Goal: Task Accomplishment & Management: Complete application form

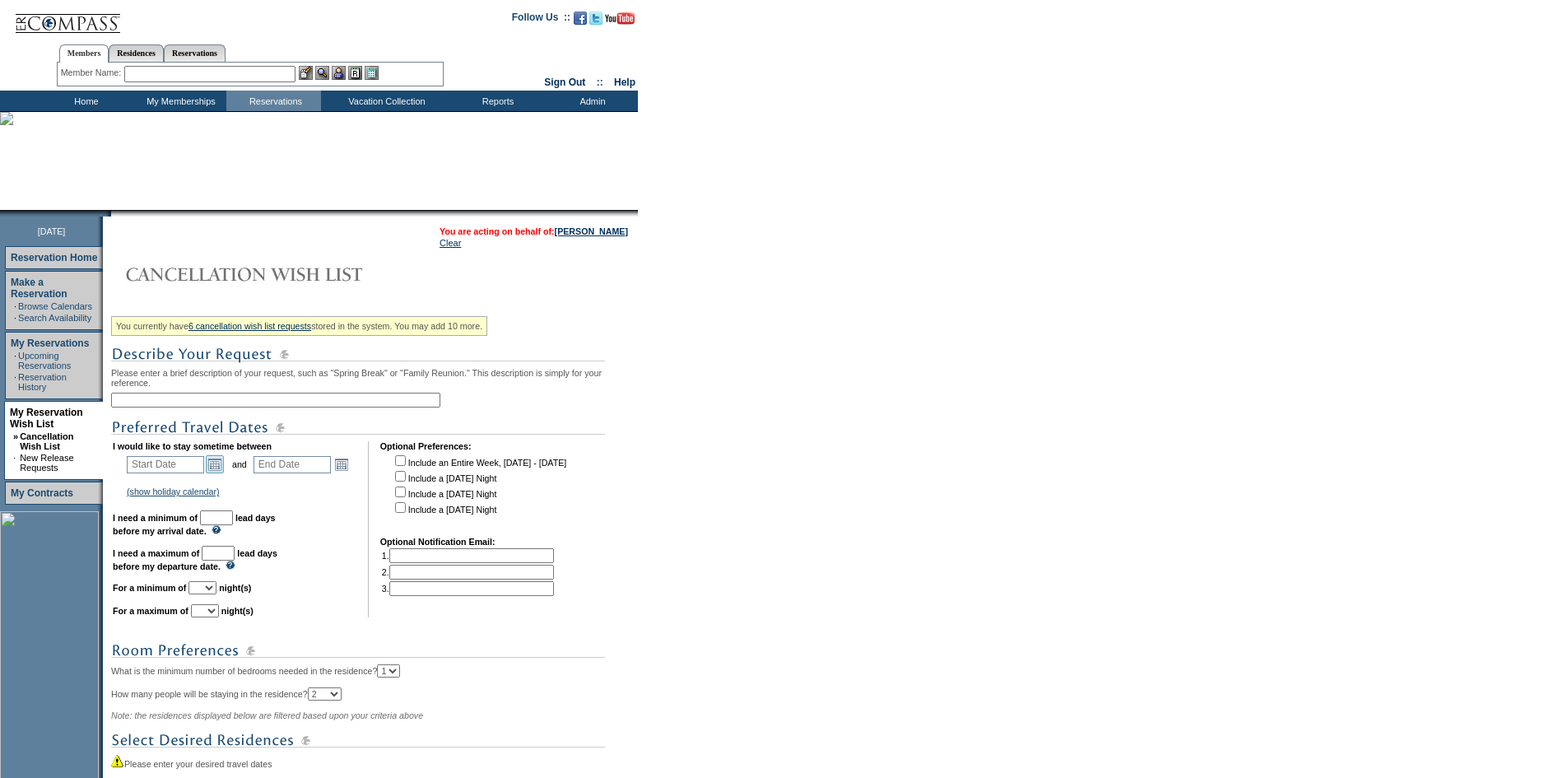
click at [221, 472] on link "Open the calendar popup." at bounding box center [215, 464] width 19 height 19
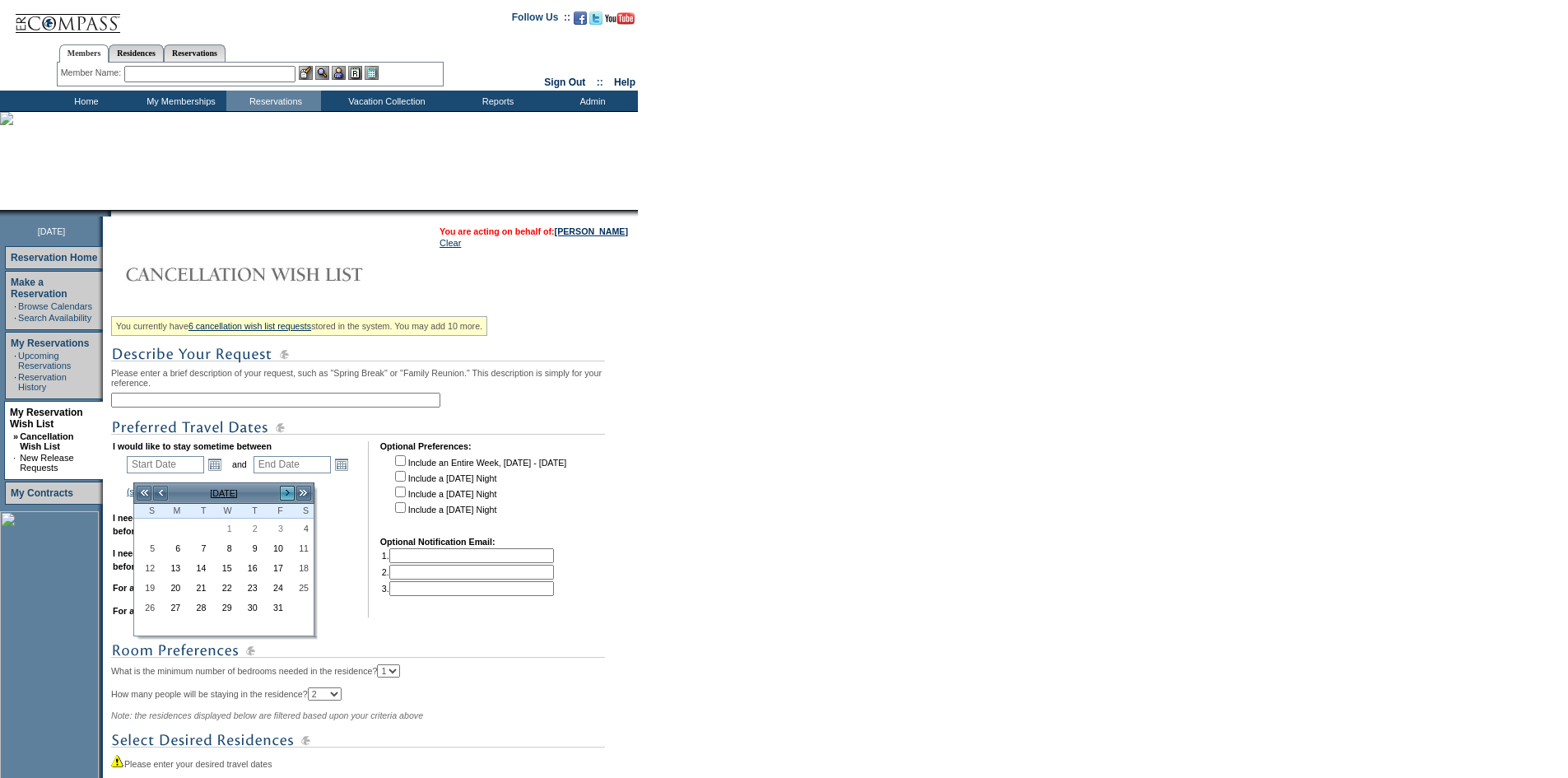
click at [284, 493] on link ">" at bounding box center [287, 493] width 17 height 17
click at [302, 570] on link "14" at bounding box center [300, 566] width 24 height 19
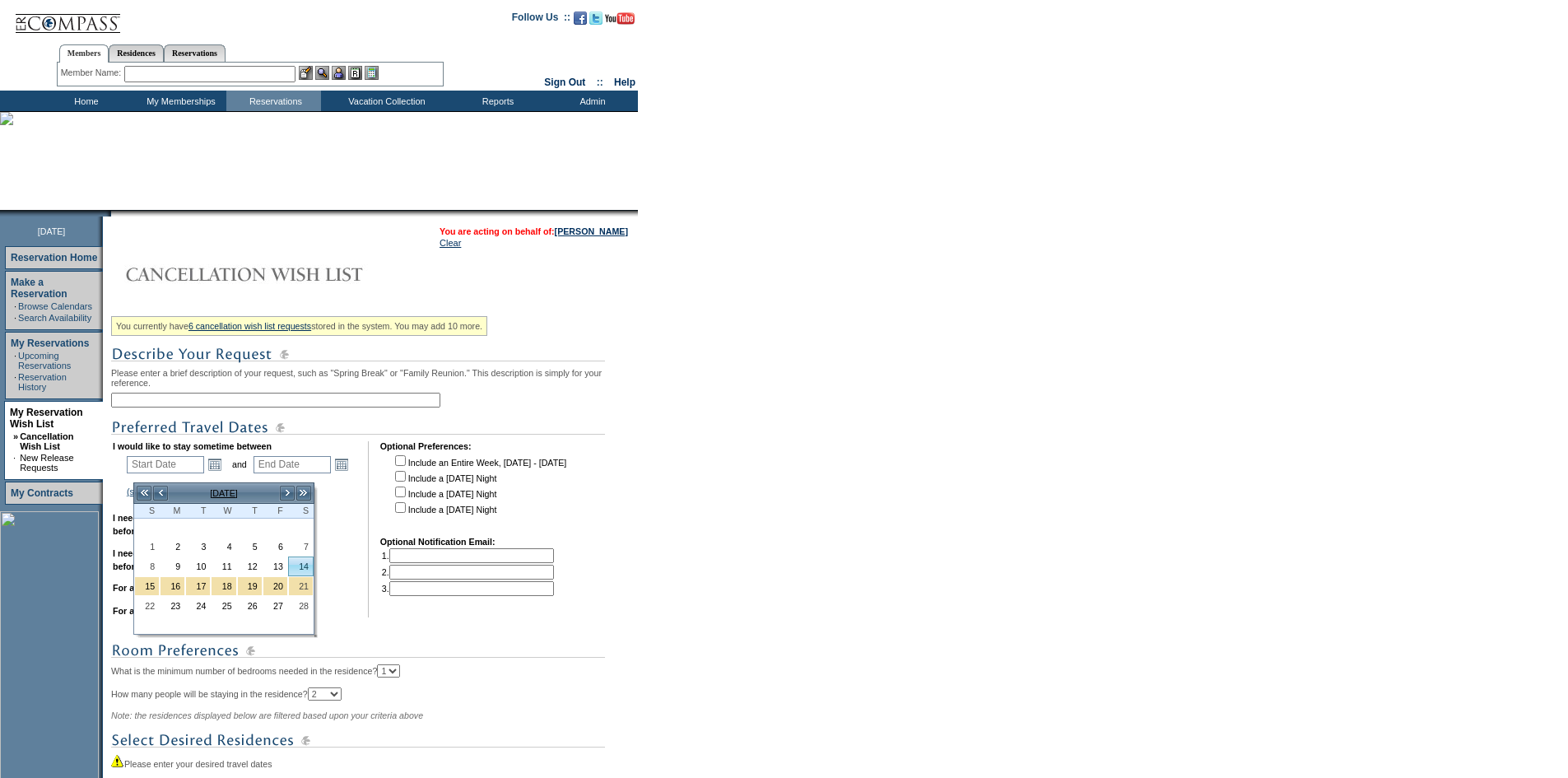
type input "[DATE]"
type input "138"
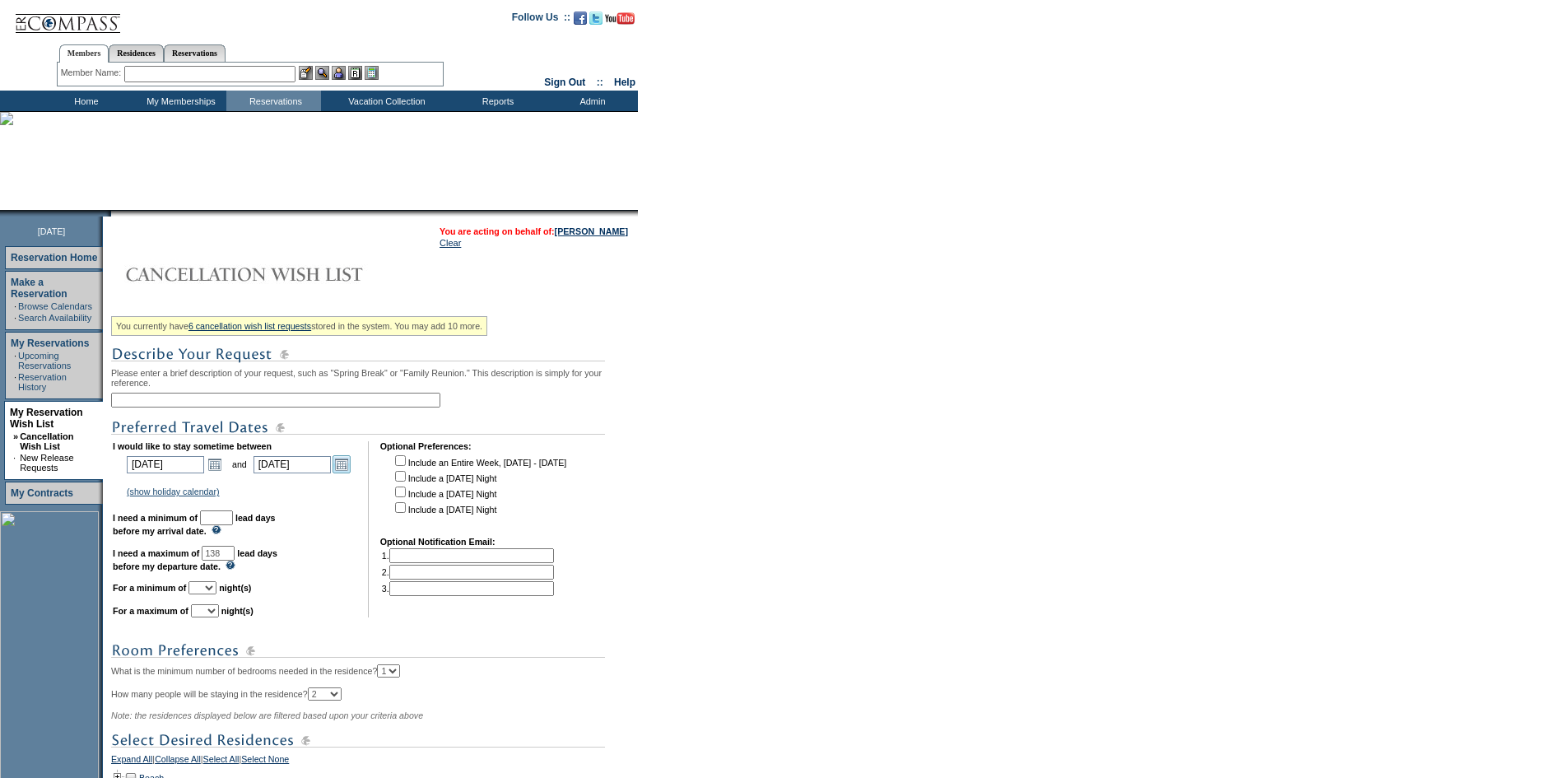
click at [350, 472] on link "Open the calendar popup." at bounding box center [341, 464] width 19 height 19
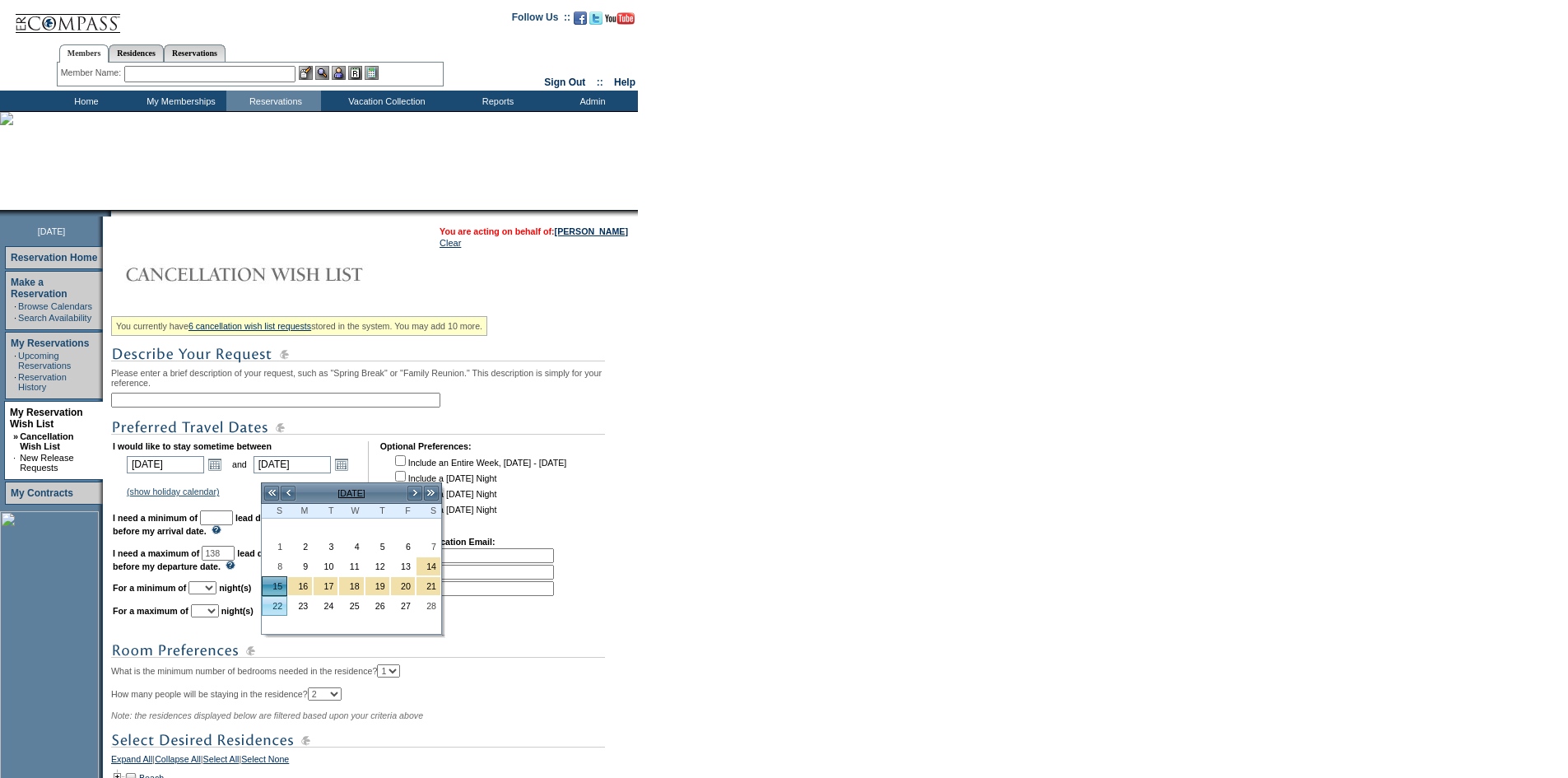
click at [278, 606] on link "22" at bounding box center [274, 606] width 24 height 19
type input "[DATE]"
type input "145"
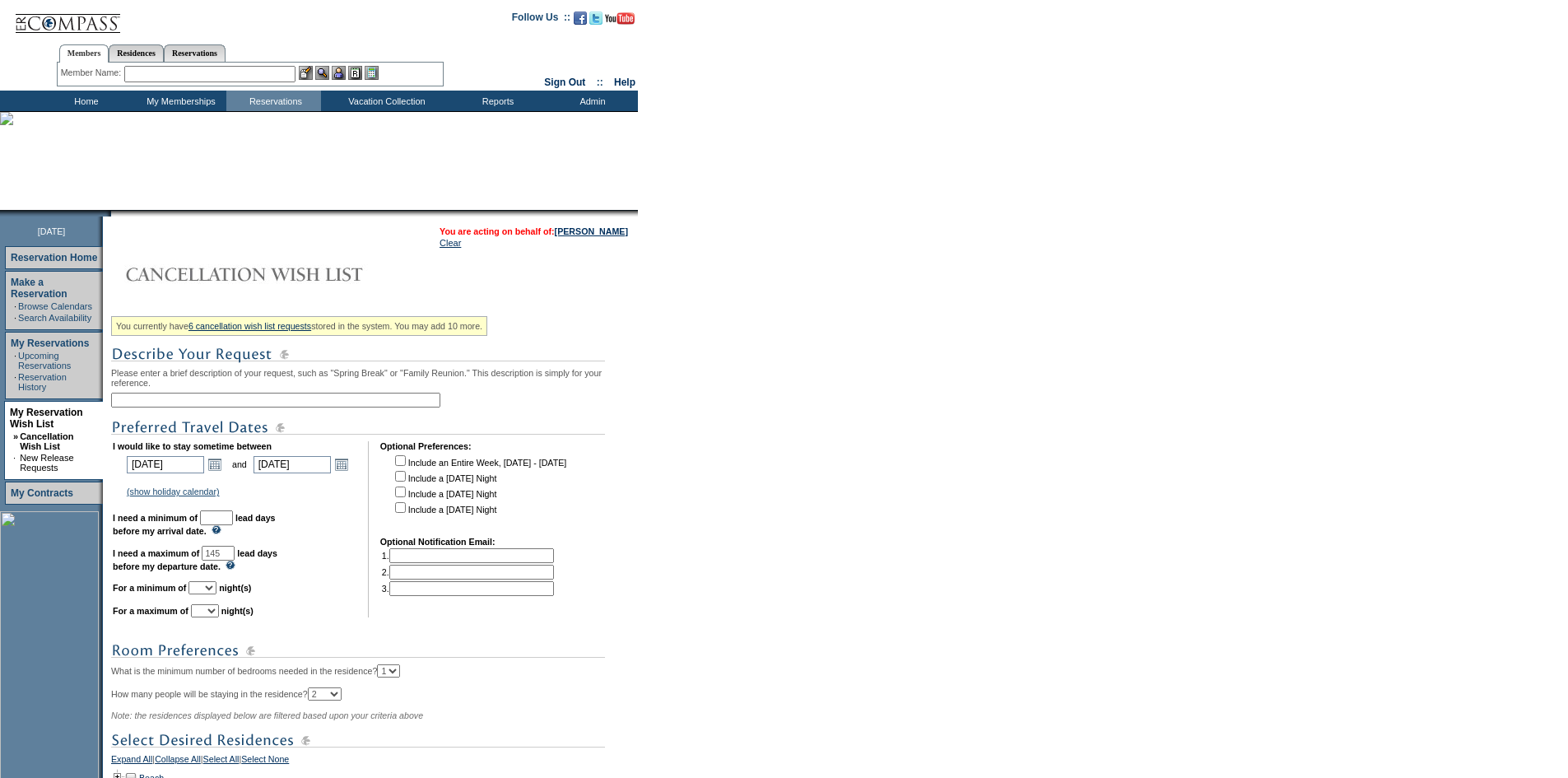
click at [229, 404] on input "text" at bounding box center [276, 400] width 330 height 15
type input "Pres Week"
click at [549, 380] on div "You currently have 6 cancellation wish list requests stored in the system. You …" at bounding box center [373, 629] width 523 height 638
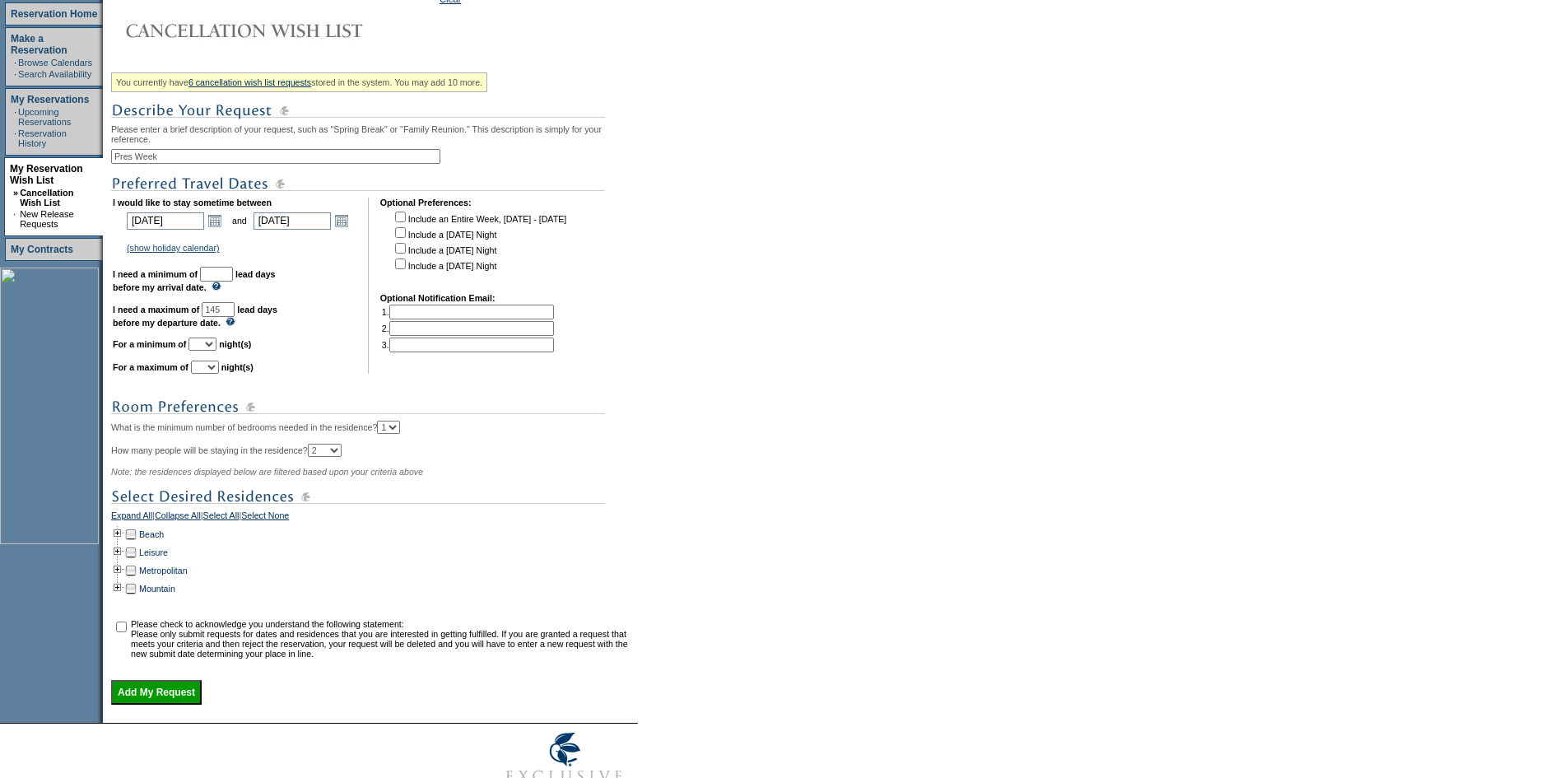
scroll to position [247, 0]
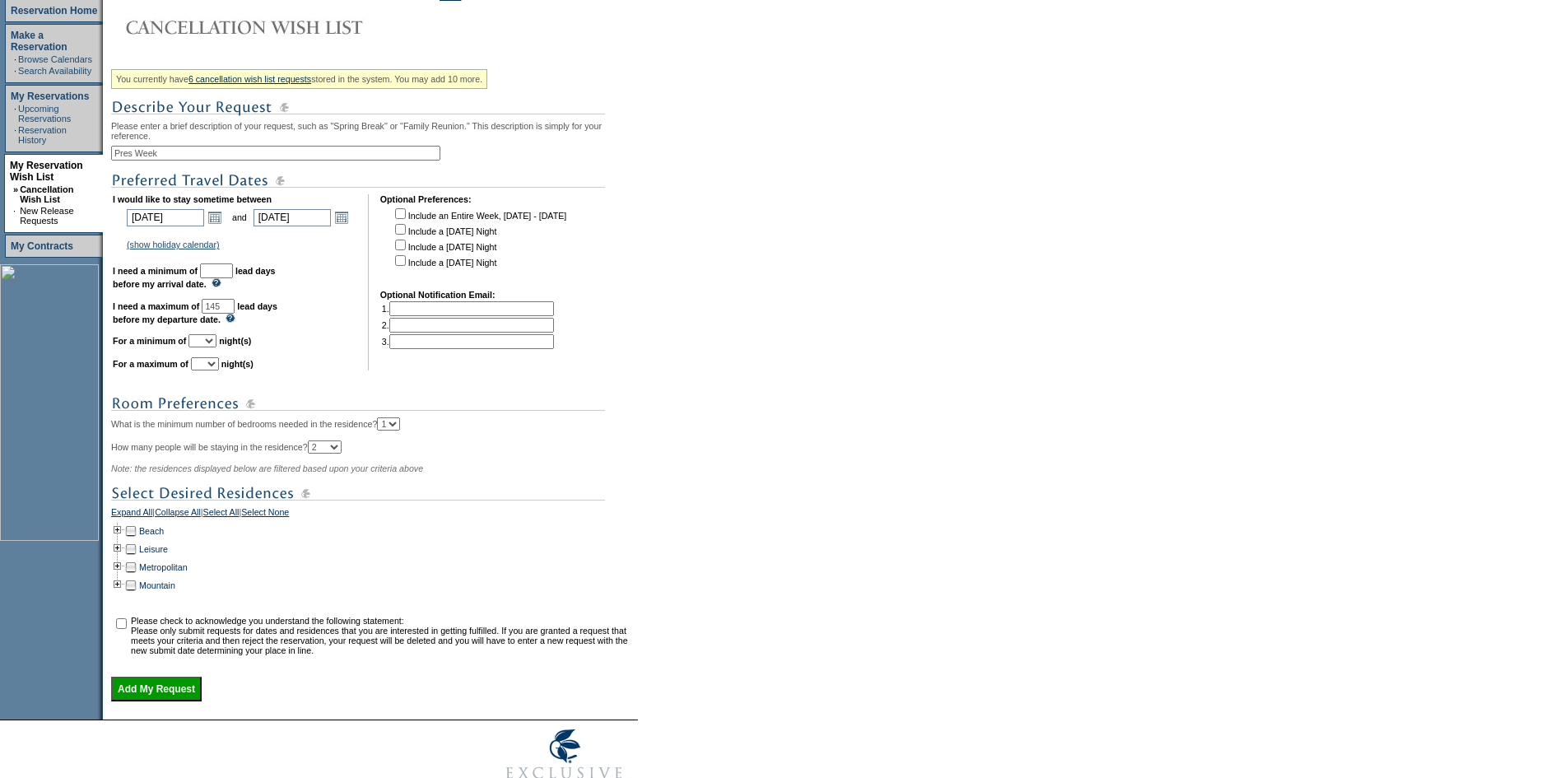
click at [243, 267] on td "I would like to stay sometime between [DATE] [DATE] Open the calendar popup. <<…" at bounding box center [235, 282] width 244 height 176
click at [233, 278] on input "text" at bounding box center [216, 270] width 33 height 15
type input "30"
click at [216, 347] on select "1 2 3 4 5 6 7 8 9 10 11 12 13 14" at bounding box center [202, 340] width 28 height 13
select select "5"
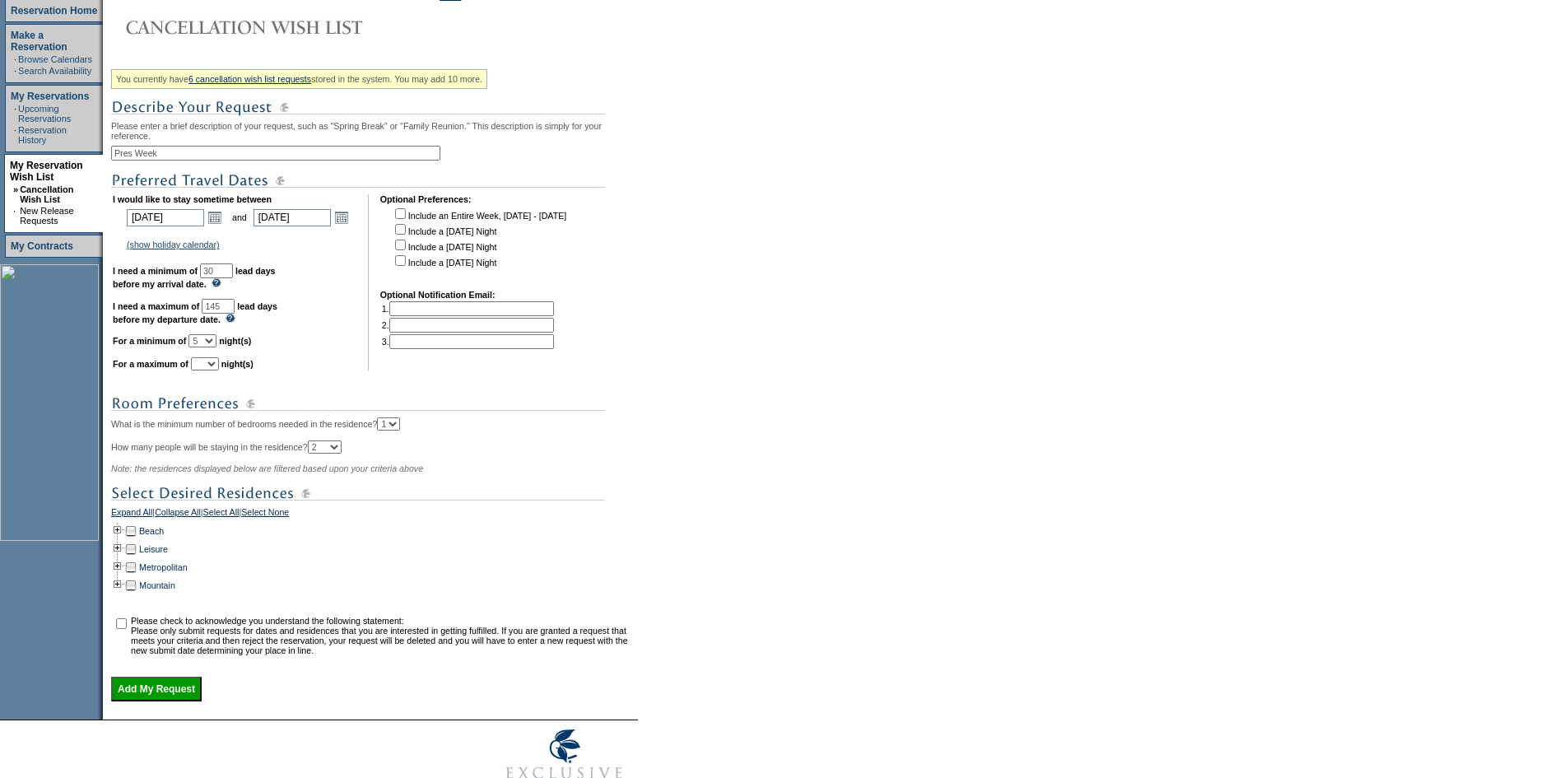
click at [209, 347] on select "1 2 3 4 5 6 7 8 9 10 11 12 13 14" at bounding box center [202, 340] width 28 height 13
click at [219, 370] on select "1 2 3 4 5 6 7 8 9 10 11 12 13 14" at bounding box center [205, 363] width 28 height 13
select select "7"
click at [211, 370] on select "1 2 3 4 5 6 7 8 9 10 11 12 13 14" at bounding box center [205, 363] width 28 height 13
click at [125, 540] on td at bounding box center [117, 531] width 13 height 19
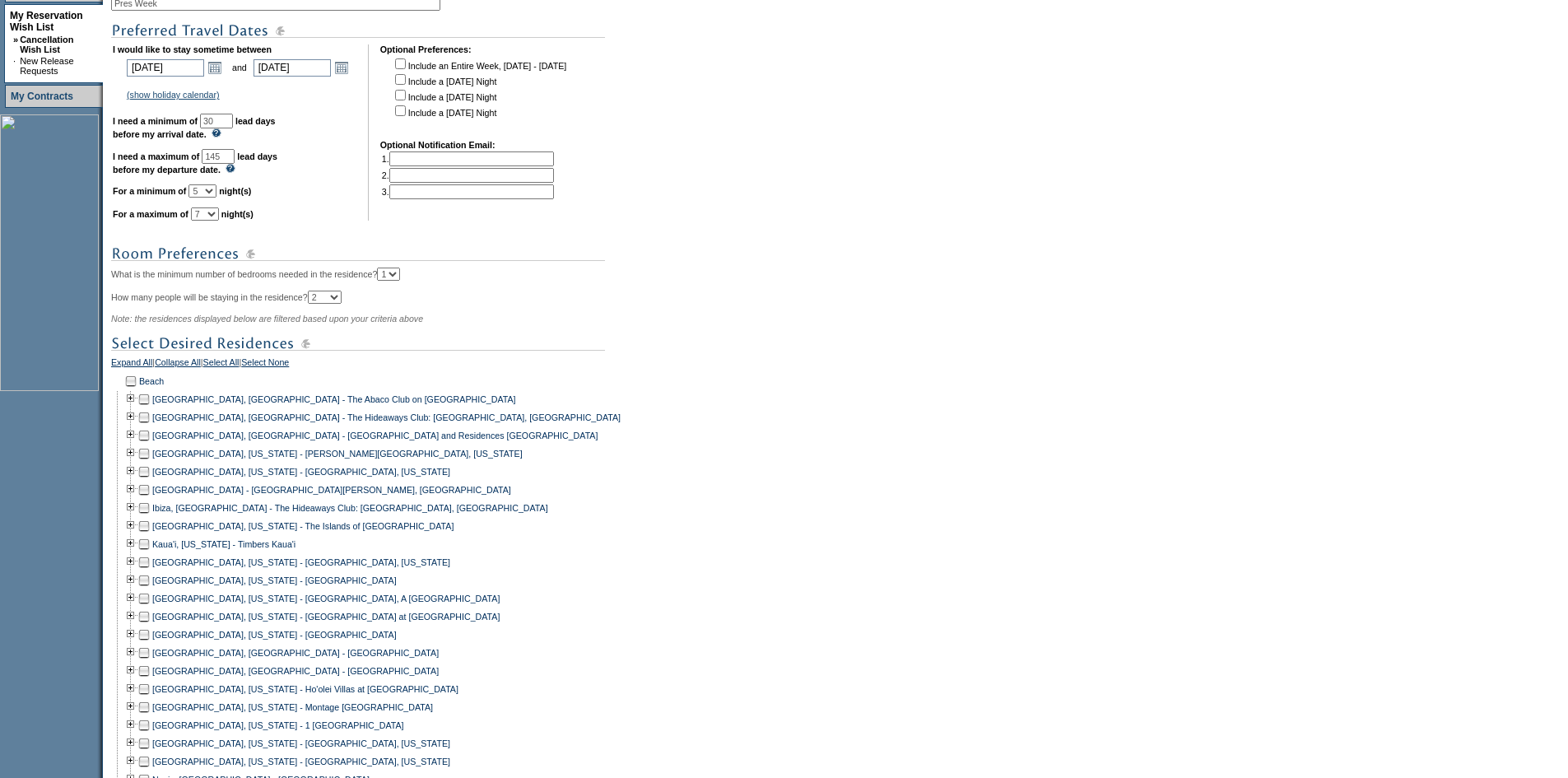
scroll to position [412, 0]
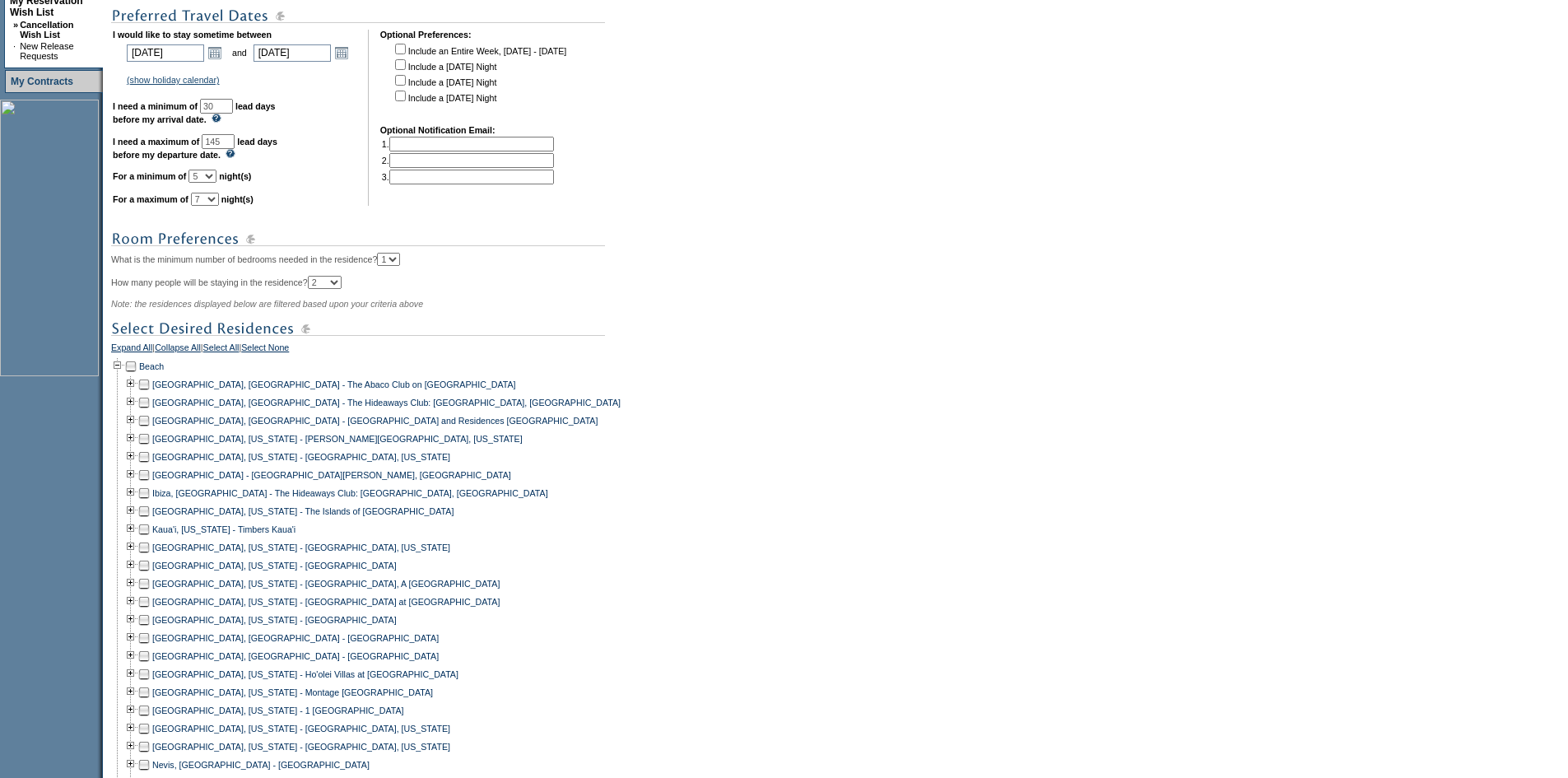
click at [151, 484] on td at bounding box center [144, 474] width 13 height 19
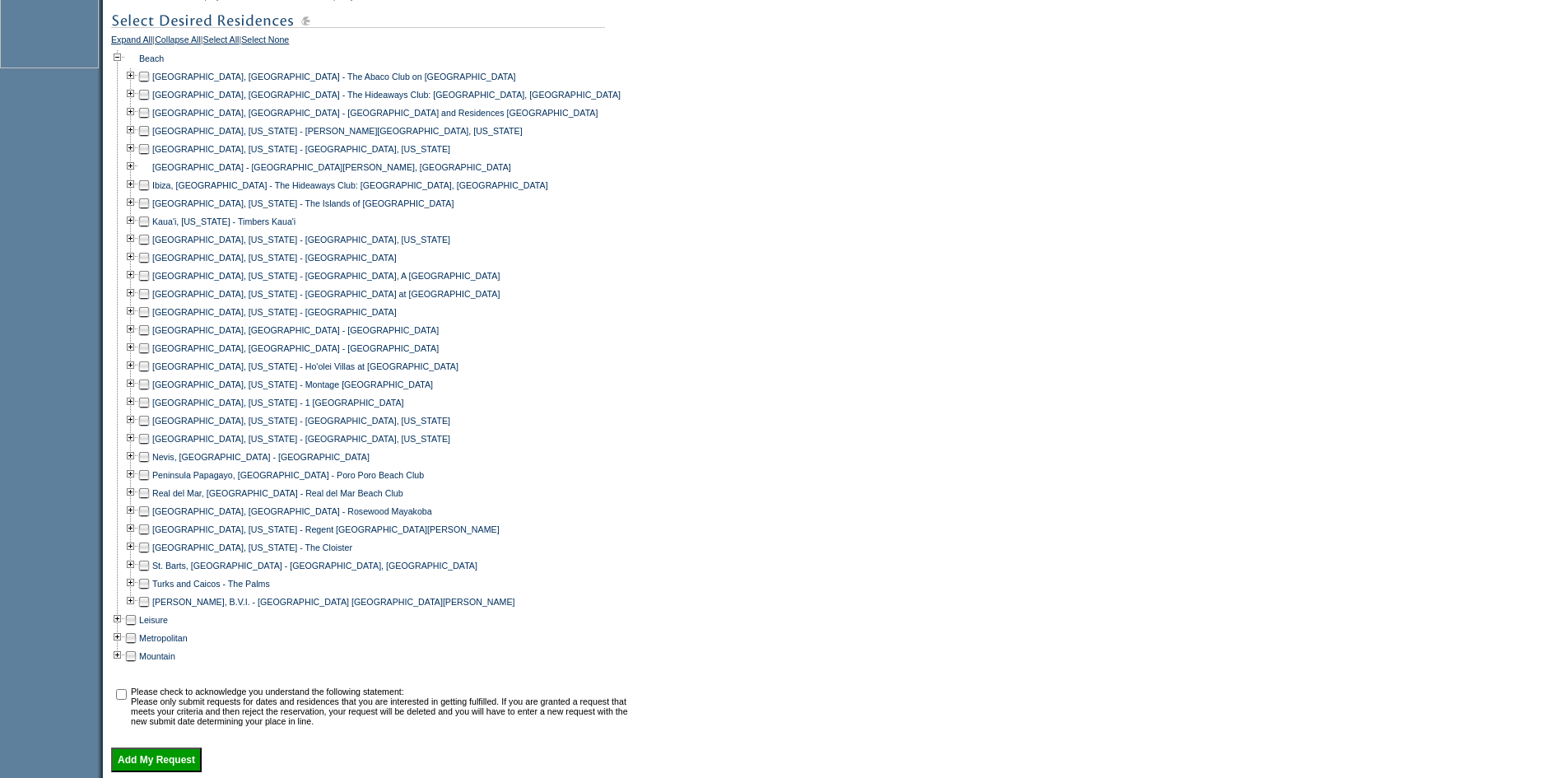
scroll to position [871, 0]
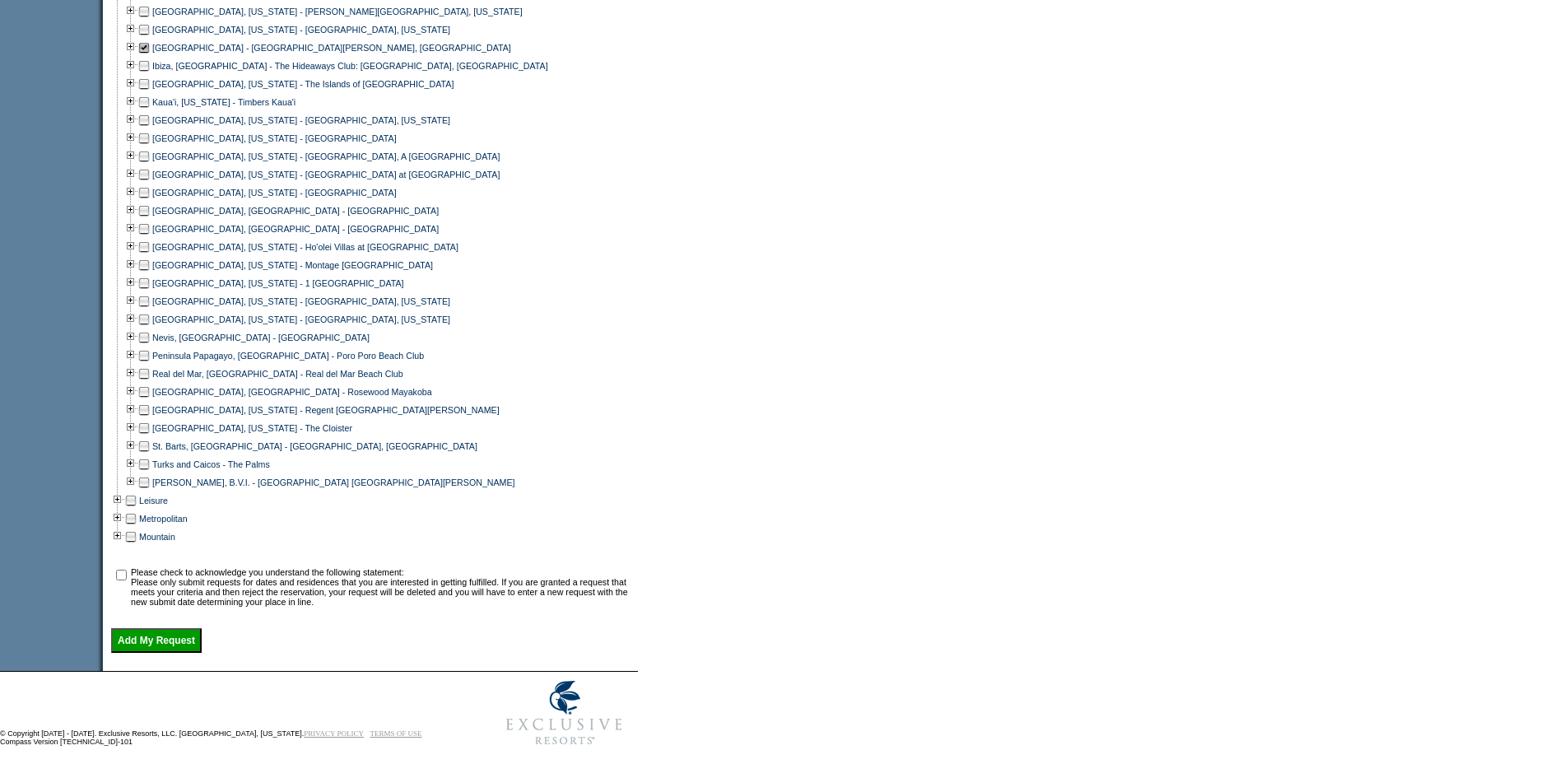
drag, startPoint x: 154, startPoint y: 472, endPoint x: 137, endPoint y: 525, distance: 55.7
click at [151, 473] on td at bounding box center [144, 482] width 13 height 19
click at [127, 571] on input "checkbox" at bounding box center [121, 575] width 11 height 11
checkbox input "true"
click at [154, 640] on input "Add My Request" at bounding box center [156, 640] width 91 height 25
